Goal: Entertainment & Leisure: Consume media (video, audio)

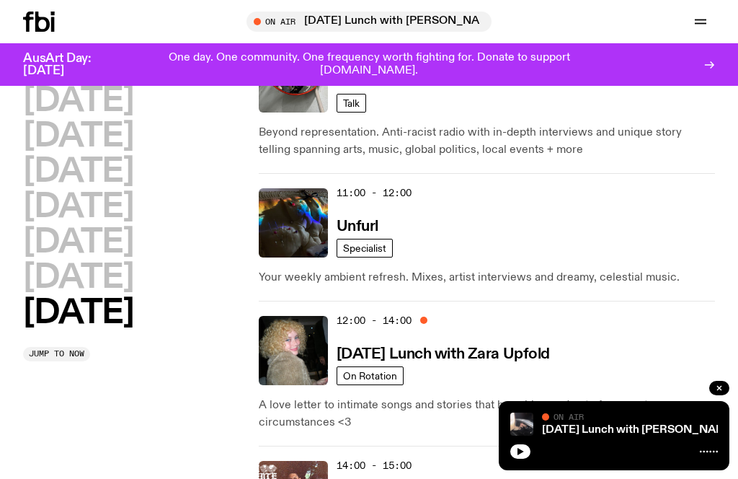
scroll to position [617, 0]
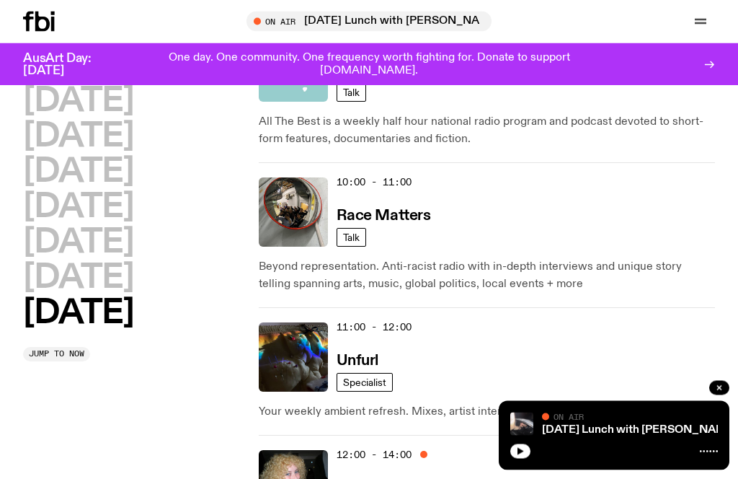
click at [105, 276] on h2 "[DATE]" at bounding box center [78, 278] width 110 height 32
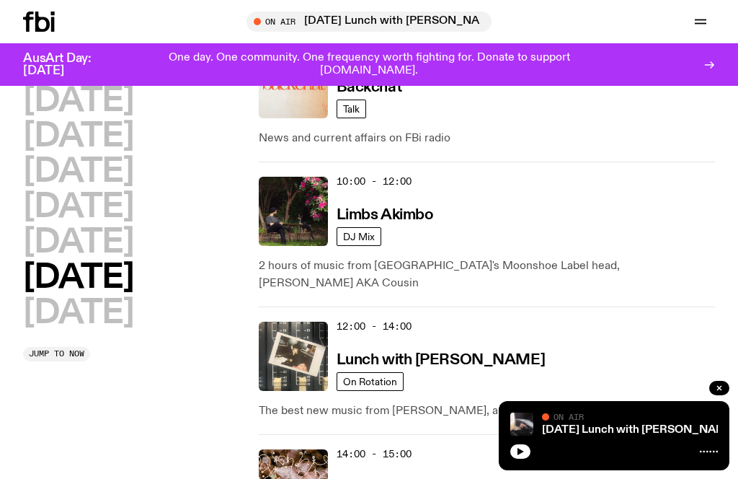
click at [309, 208] on img at bounding box center [293, 211] width 69 height 69
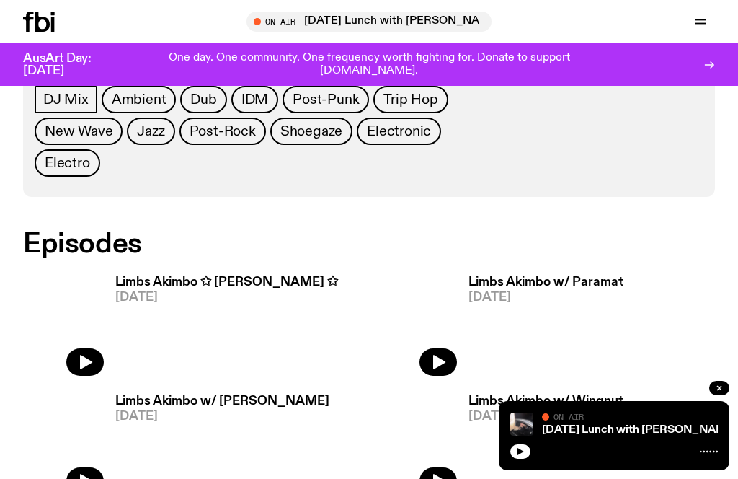
scroll to position [619, 0]
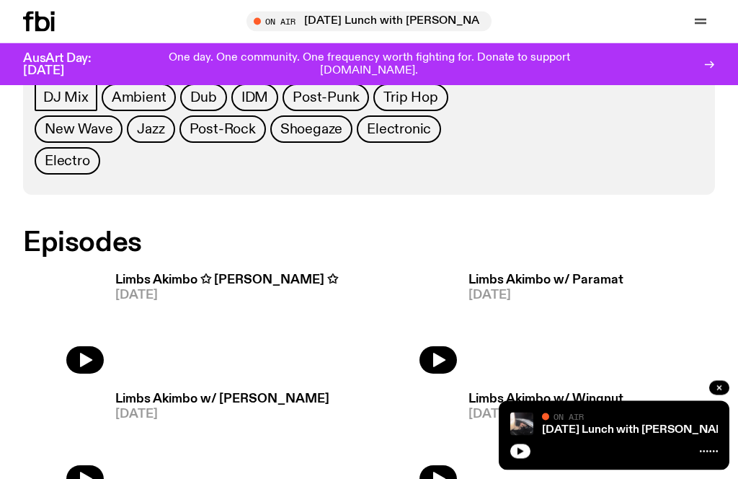
click at [84, 357] on button "button" at bounding box center [84, 360] width 37 height 27
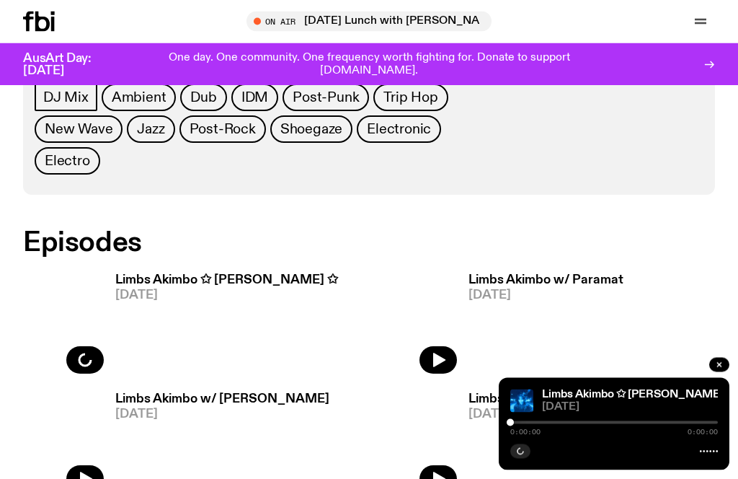
scroll to position [619, 0]
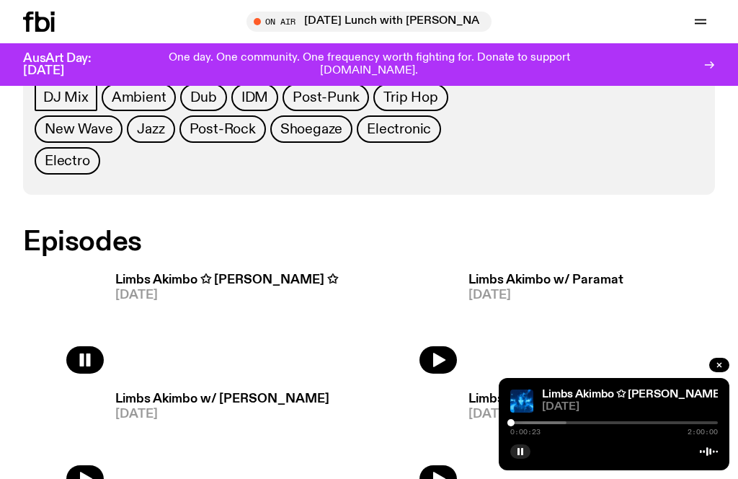
click at [524, 424] on div at bounding box center [463, 422] width 208 height 3
click at [704, 470] on div "Limbs Akimbo ✩ [PERSON_NAME] ✩ [DATE] 0:07:59 2:00:00" at bounding box center [614, 424] width 231 height 92
click at [705, 470] on div "Limbs Akimbo ✩ [PERSON_NAME] ✩ [DATE] 0:08:00 2:00:00" at bounding box center [614, 424] width 231 height 92
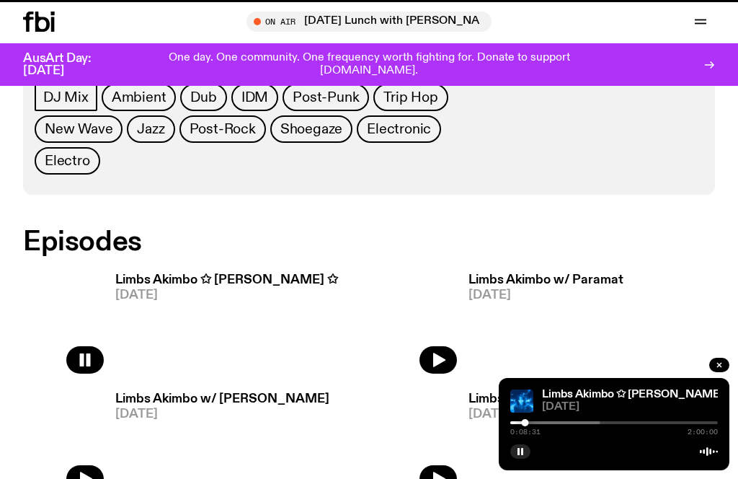
click at [520, 459] on button "button" at bounding box center [520, 451] width 20 height 14
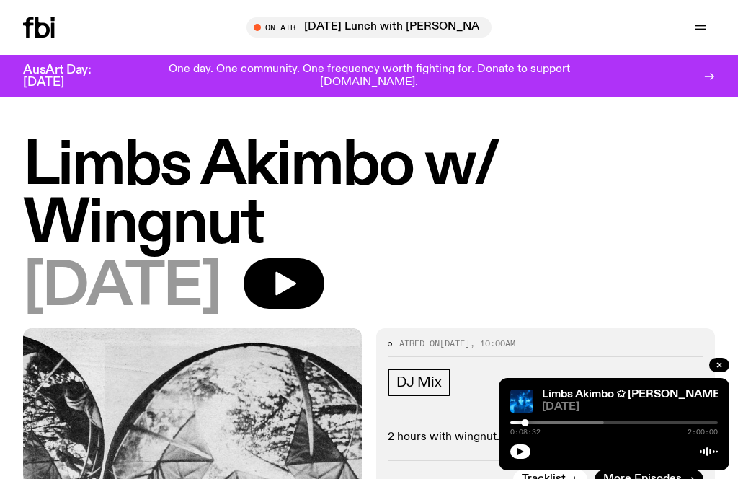
click at [296, 284] on icon "button" at bounding box center [285, 284] width 21 height 24
click at [303, 286] on icon "button" at bounding box center [284, 284] width 38 height 38
click at [699, 25] on icon "button" at bounding box center [700, 27] width 17 height 17
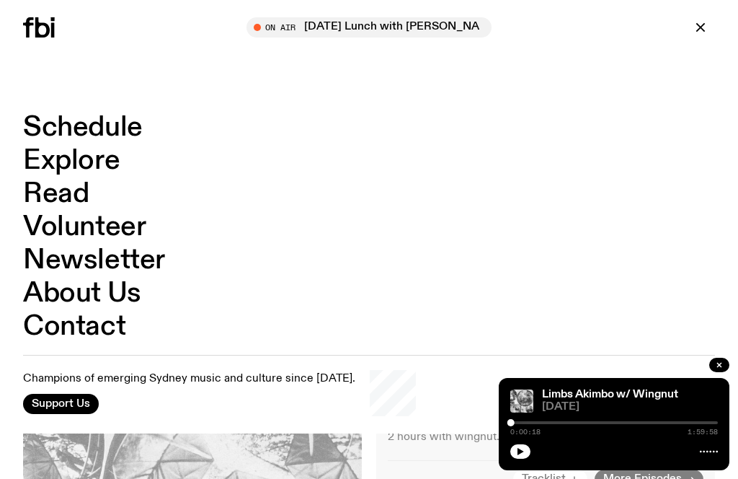
click at [42, 129] on link "Schedule" at bounding box center [83, 127] width 120 height 27
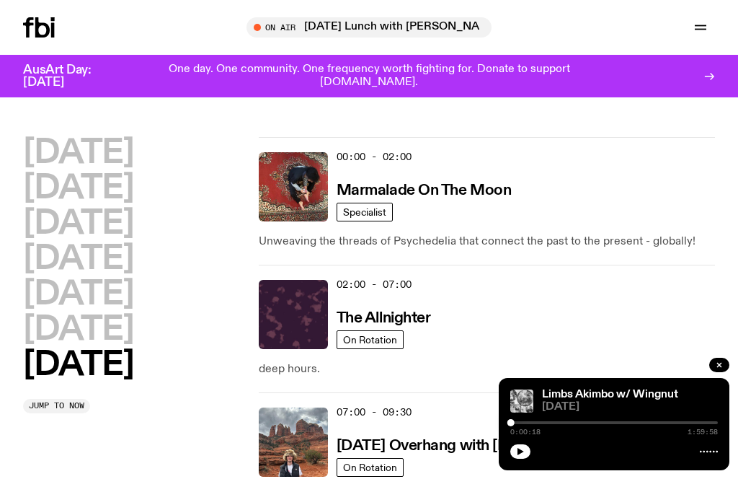
click at [711, 370] on button "button" at bounding box center [719, 365] width 20 height 14
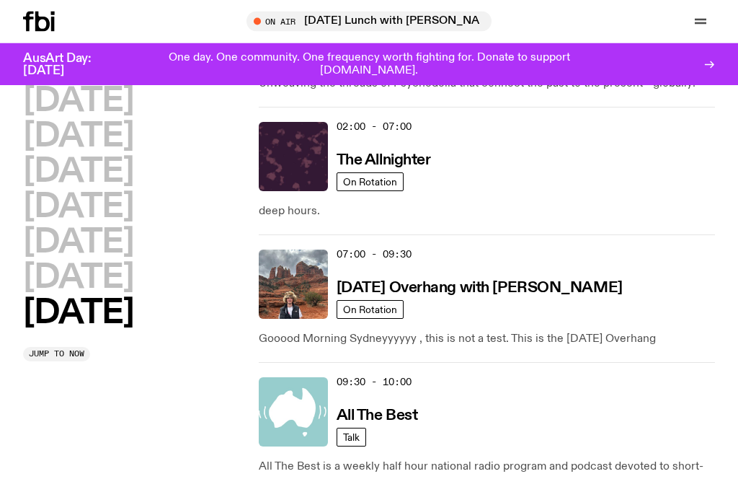
scroll to position [147, 0]
